Goal: Browse casually

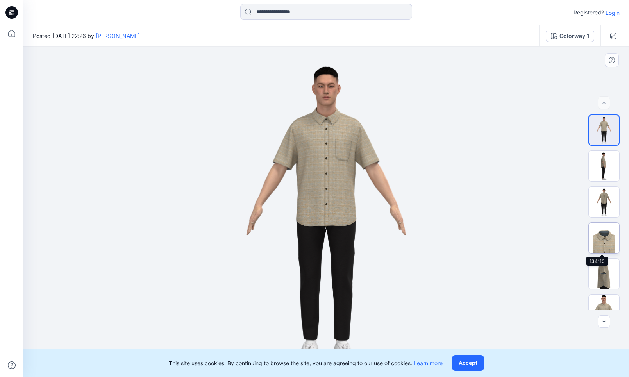
click at [602, 244] on img at bounding box center [604, 238] width 30 height 30
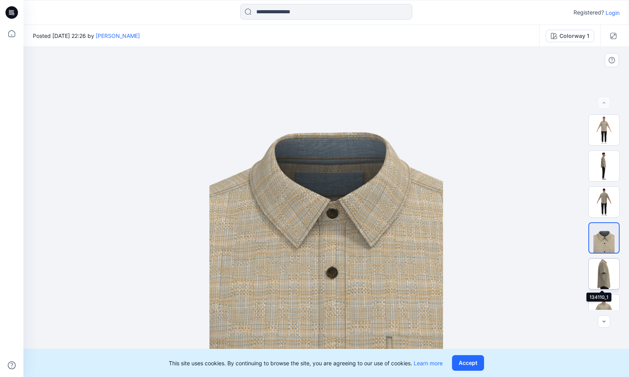
click at [594, 267] on img at bounding box center [604, 274] width 30 height 30
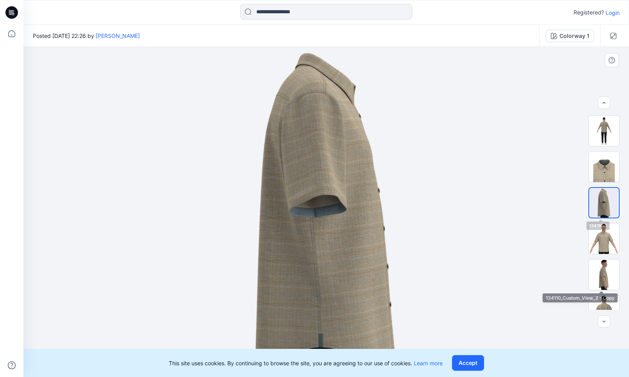
scroll to position [88, 0]
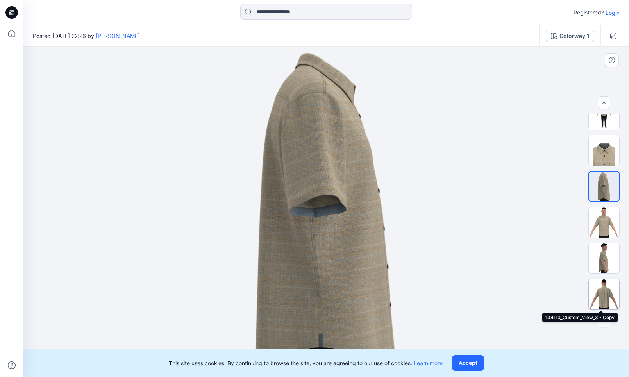
click at [600, 296] on img at bounding box center [604, 294] width 30 height 30
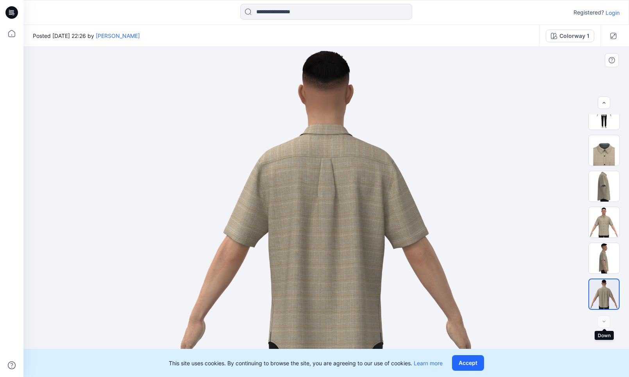
click at [607, 322] on div at bounding box center [604, 321] width 13 height 13
click at [602, 262] on img at bounding box center [604, 258] width 30 height 30
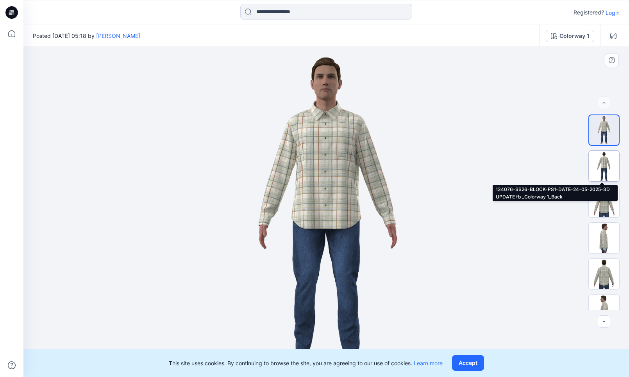
click at [604, 167] on img at bounding box center [604, 166] width 30 height 30
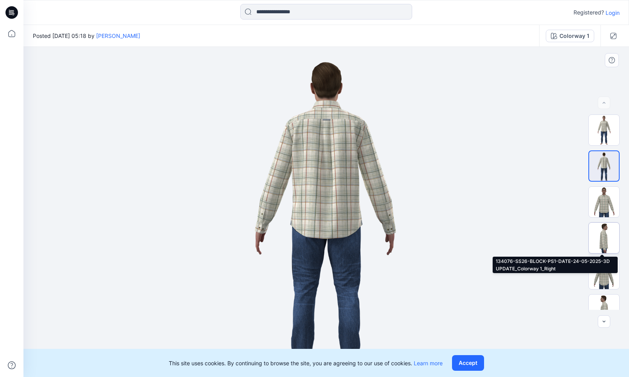
click at [596, 233] on img at bounding box center [604, 238] width 30 height 30
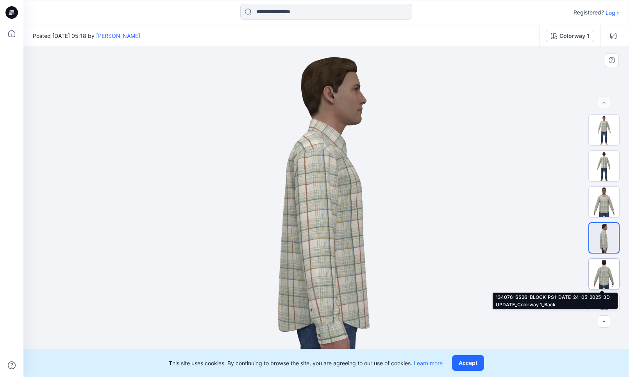
click at [596, 278] on img at bounding box center [604, 274] width 30 height 30
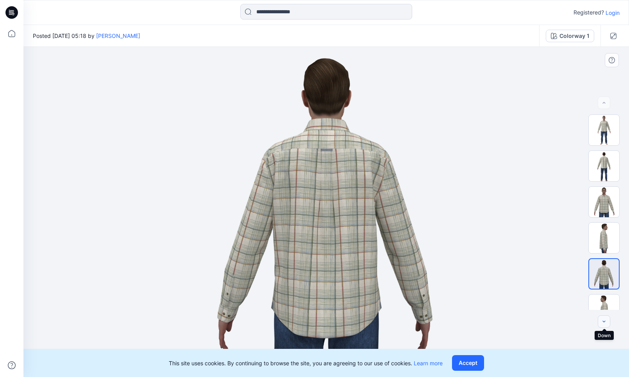
click at [607, 322] on button "button" at bounding box center [604, 321] width 13 height 13
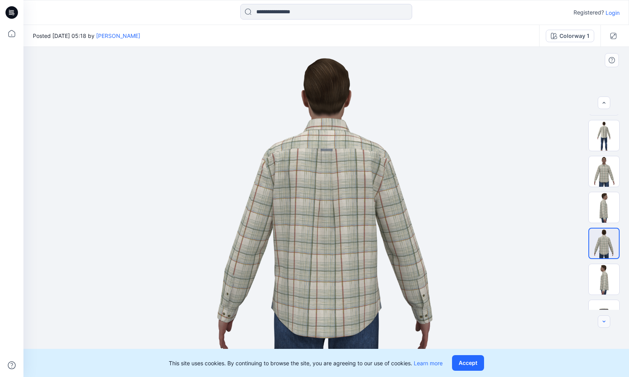
click at [607, 322] on button "button" at bounding box center [604, 321] width 13 height 13
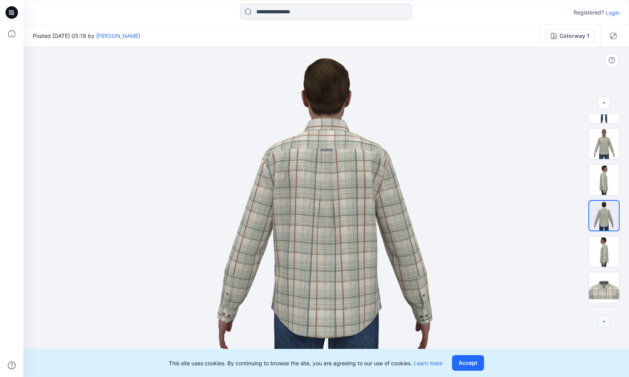
click at [607, 322] on button "button" at bounding box center [604, 321] width 13 height 13
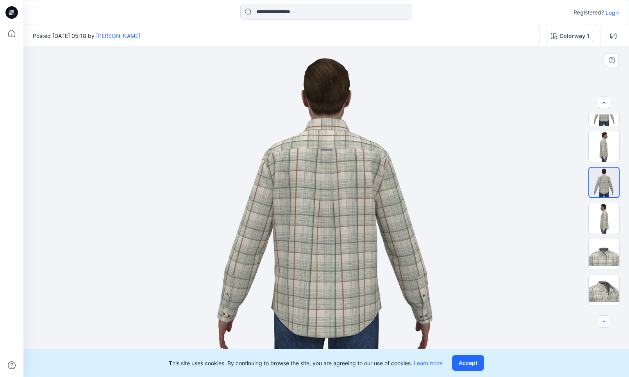
click at [607, 322] on button "button" at bounding box center [604, 321] width 13 height 13
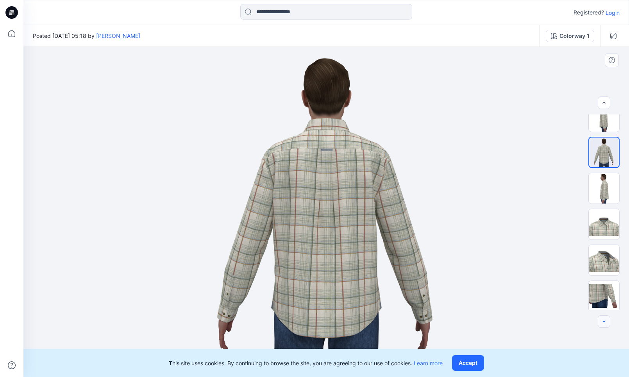
click at [607, 322] on button "button" at bounding box center [604, 321] width 13 height 13
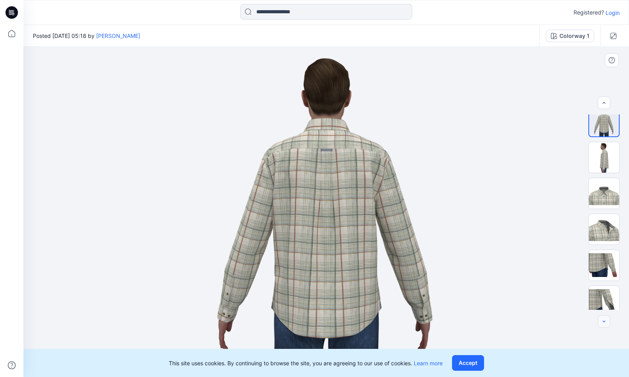
click at [607, 322] on button "button" at bounding box center [604, 321] width 13 height 13
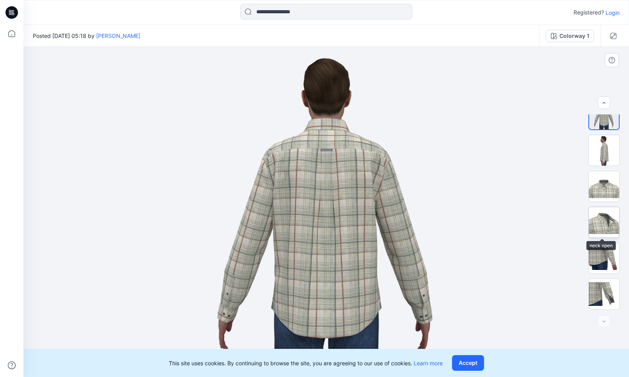
click at [589, 209] on img at bounding box center [604, 222] width 30 height 30
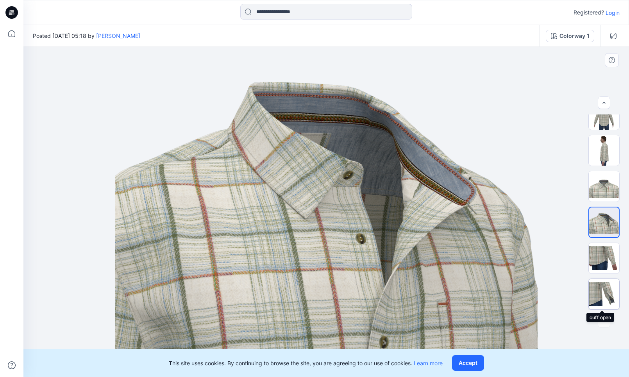
click at [596, 285] on img at bounding box center [604, 294] width 30 height 30
